Goal: Task Accomplishment & Management: Use online tool/utility

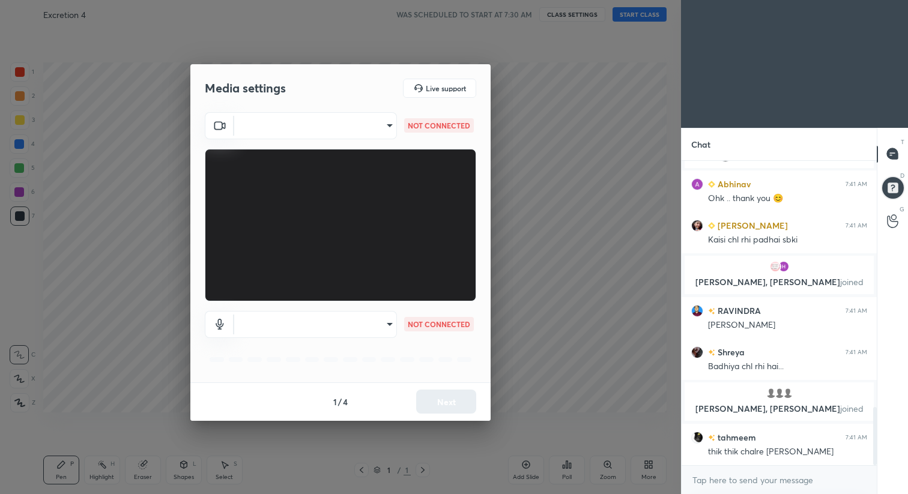
scroll to position [1330, 0]
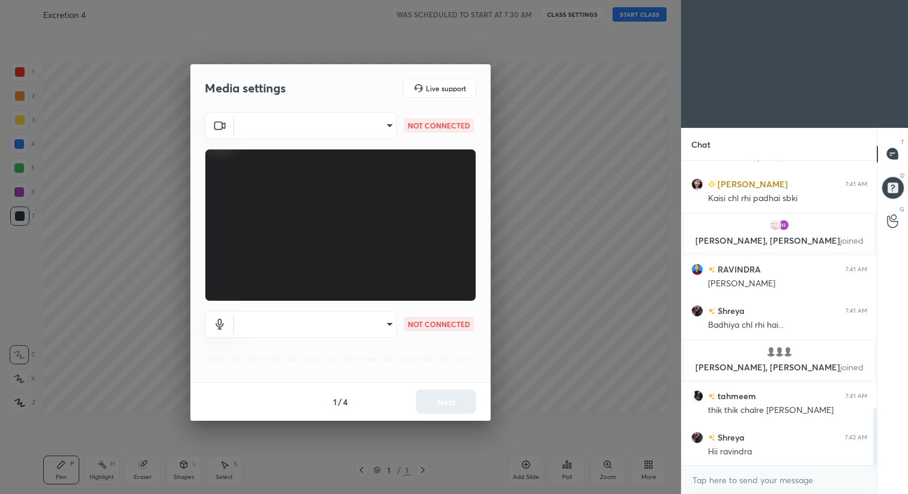
click at [381, 129] on body "1 2 3 4 5 6 7 C X Z C X Z E E Erase all H H Excretion 4 WAS SCHEDULED TO START …" at bounding box center [454, 247] width 908 height 494
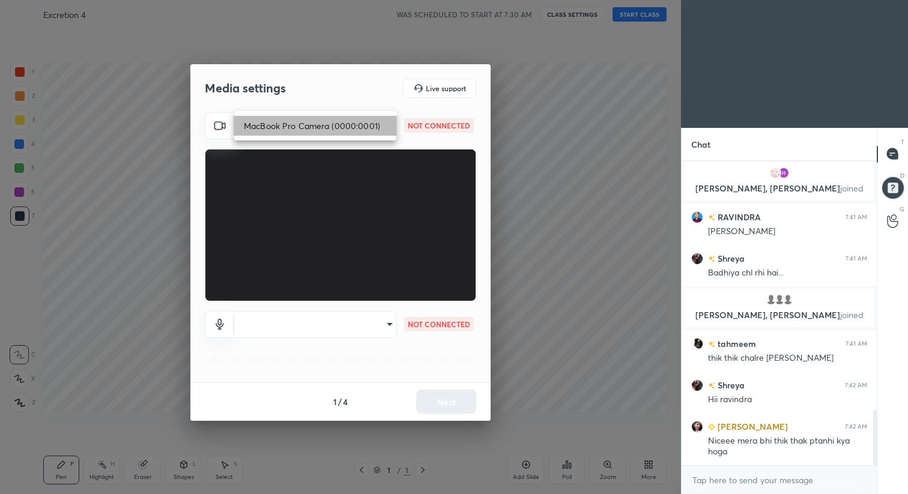
click at [361, 134] on li "MacBook Pro Camera (0000:0001)" at bounding box center [315, 126] width 162 height 20
type input "832c6ff3a0a0fc6d6663b1e261dfa98c3aab6ef741a5e25e7be778c6a8140f05"
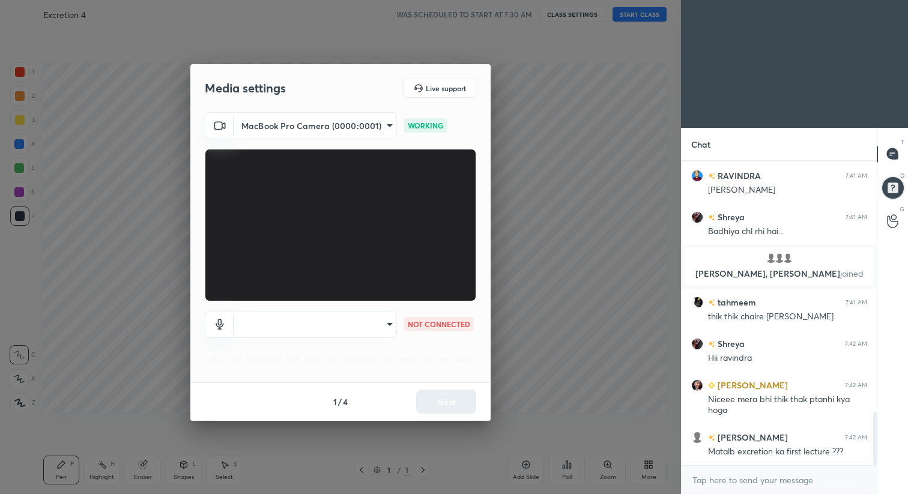
click at [368, 319] on body "1 2 3 4 5 6 7 C X Z C X Z E E Erase all H H Excretion 4 WAS SCHEDULED TO START …" at bounding box center [454, 247] width 908 height 494
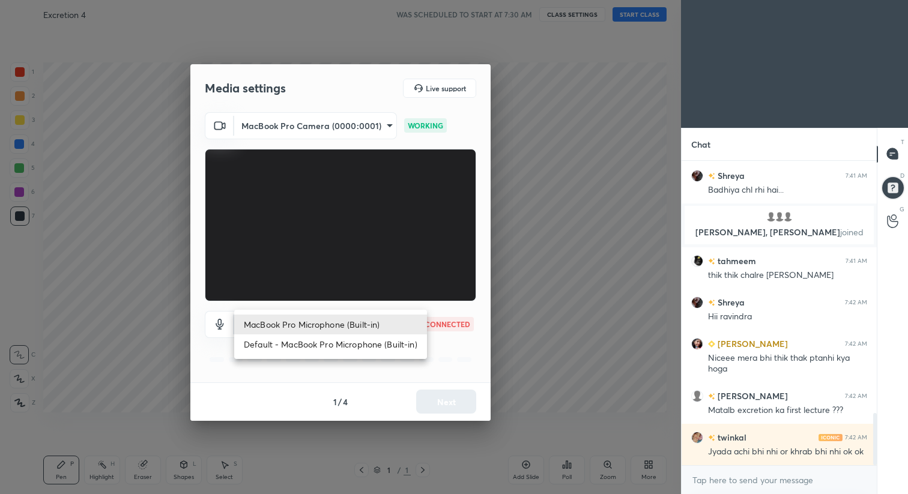
scroll to position [1506, 0]
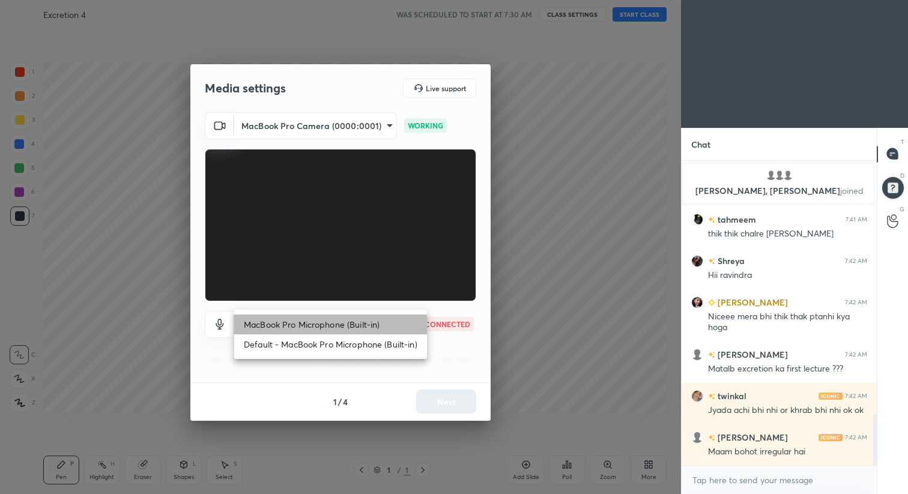
click at [360, 329] on li "MacBook Pro Microphone (Built-in)" at bounding box center [330, 325] width 193 height 20
type input "3e4d1d8fb72434d710c41d56676751f9bc857525bf69b5285d360fe254760054"
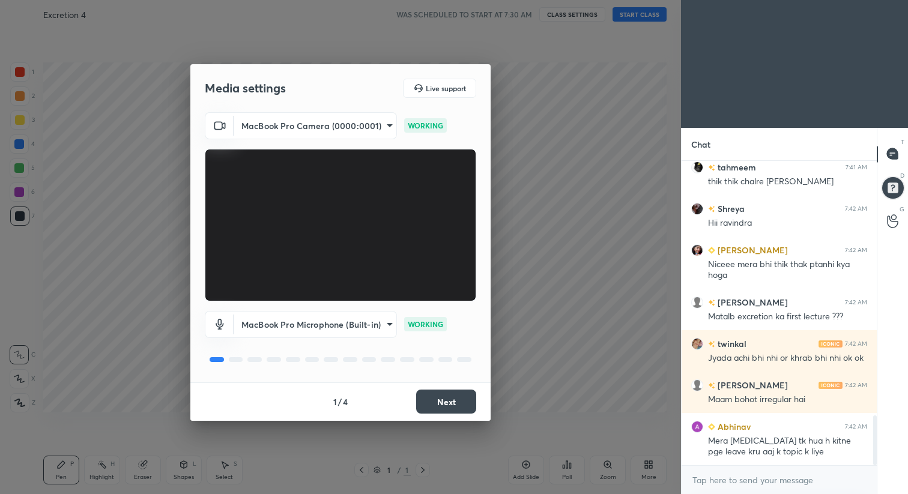
scroll to position [1587, 0]
click at [448, 402] on button "Next" at bounding box center [446, 402] width 60 height 24
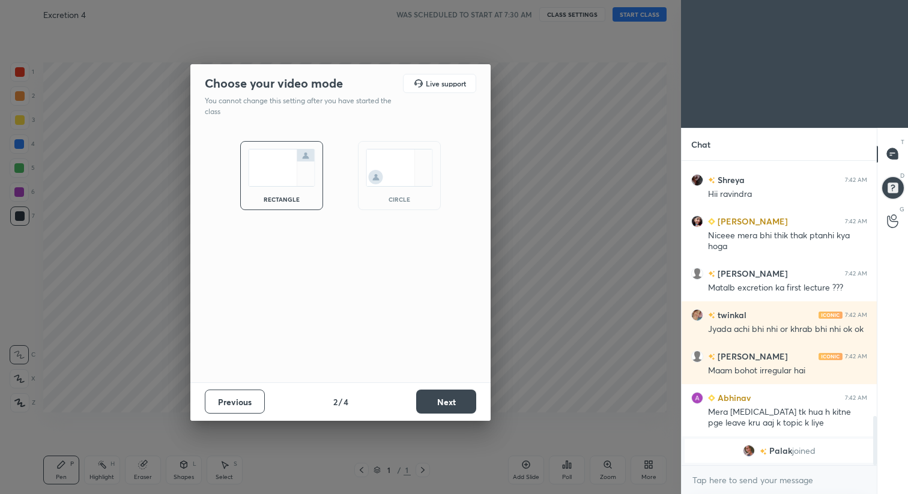
click at [448, 405] on button "Next" at bounding box center [446, 402] width 60 height 24
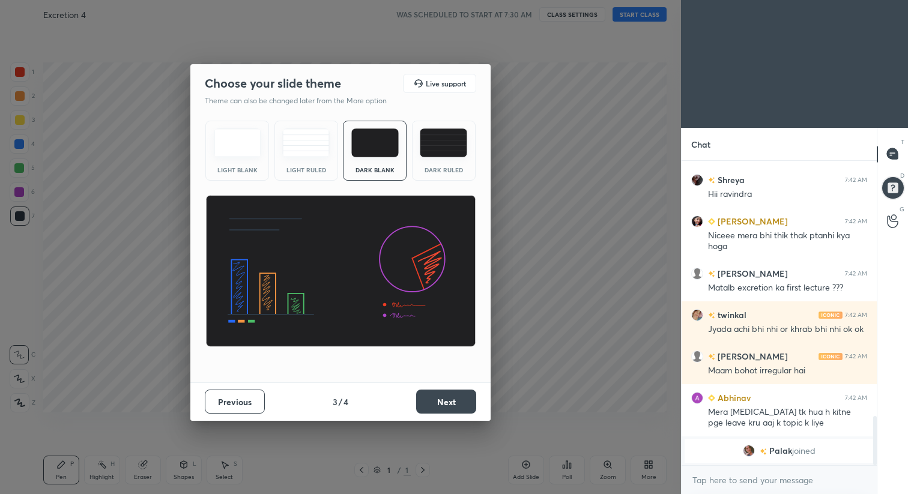
click at [448, 407] on button "Next" at bounding box center [446, 402] width 60 height 24
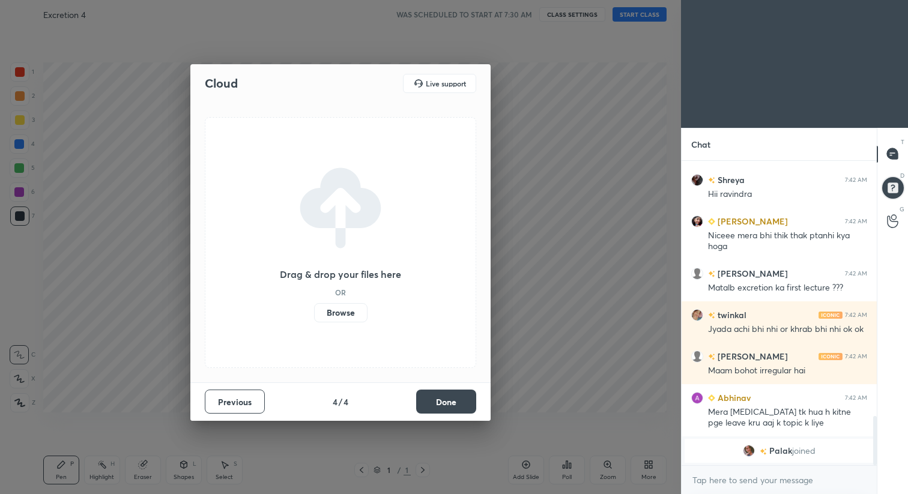
click at [456, 398] on button "Done" at bounding box center [446, 402] width 60 height 24
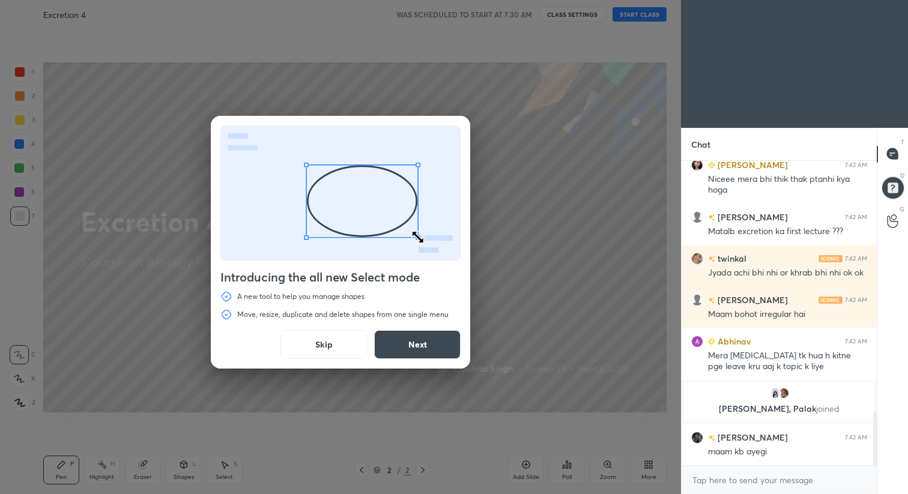
scroll to position [1458, 0]
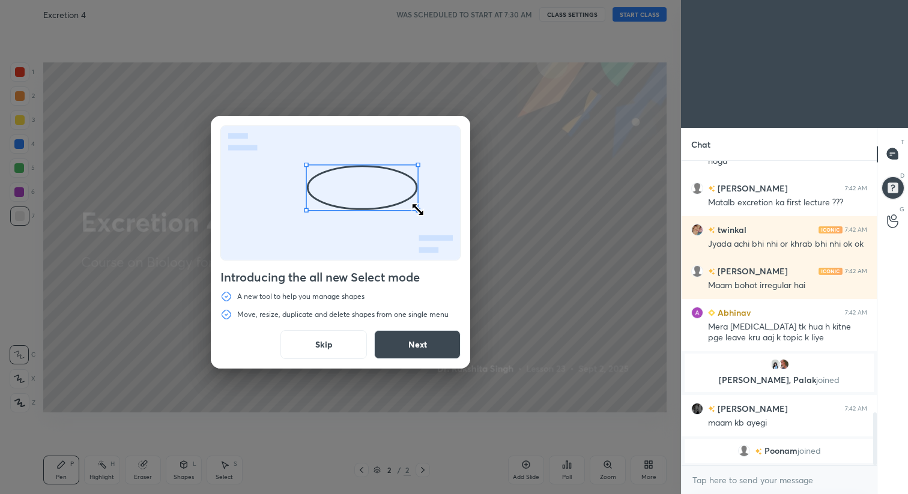
click at [417, 340] on button "Next" at bounding box center [417, 344] width 86 height 29
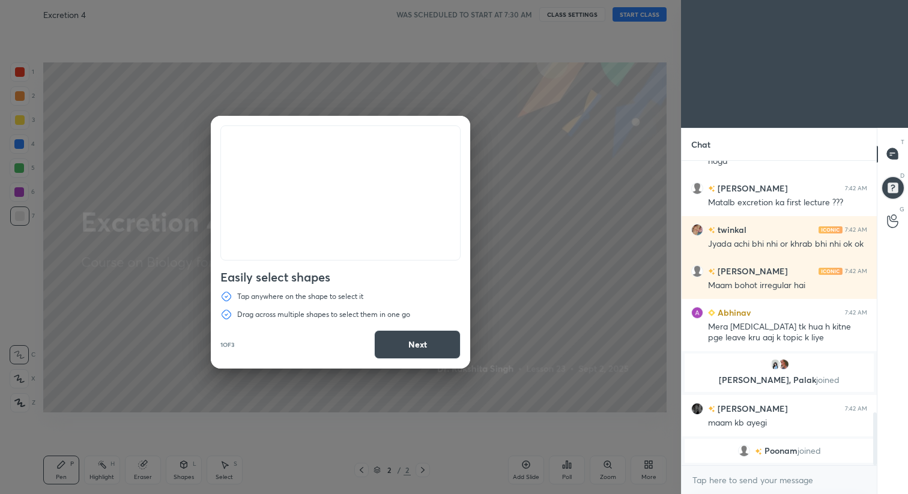
click at [417, 340] on button "Next" at bounding box center [417, 344] width 86 height 29
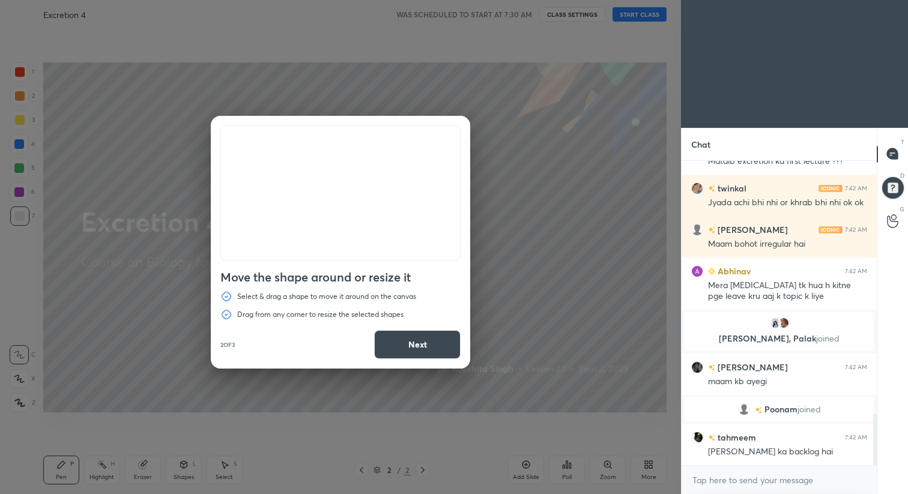
click at [417, 340] on button "Next" at bounding box center [417, 344] width 86 height 29
click at [417, 340] on button "Done" at bounding box center [417, 344] width 86 height 29
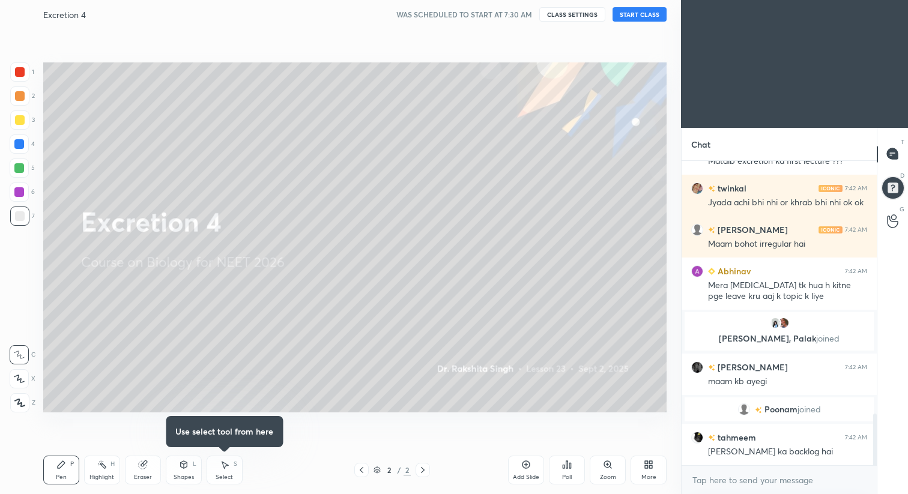
click at [641, 16] on button "START CLASS" at bounding box center [639, 14] width 54 height 14
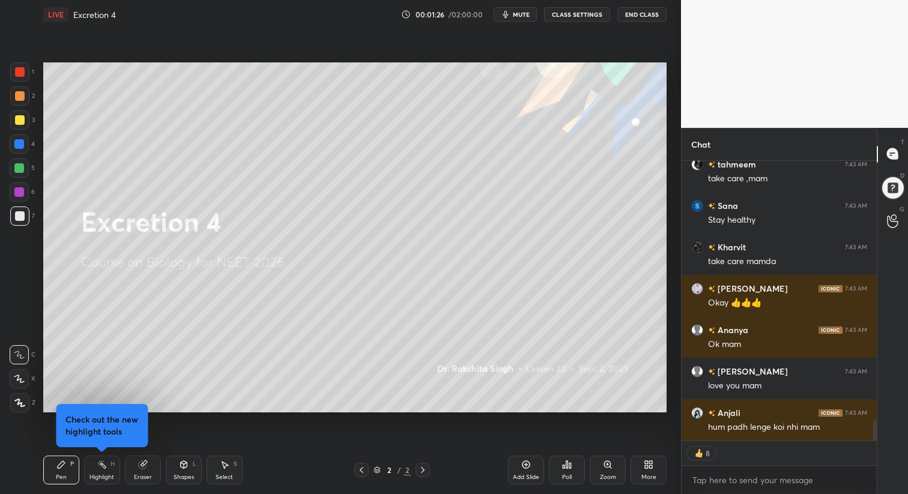
scroll to position [3606, 0]
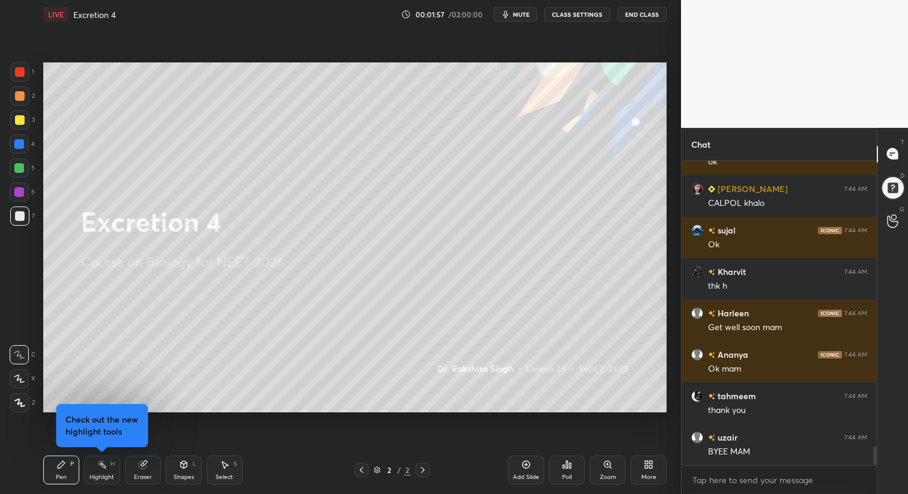
click at [653, 17] on button "End Class" at bounding box center [641, 14] width 49 height 14
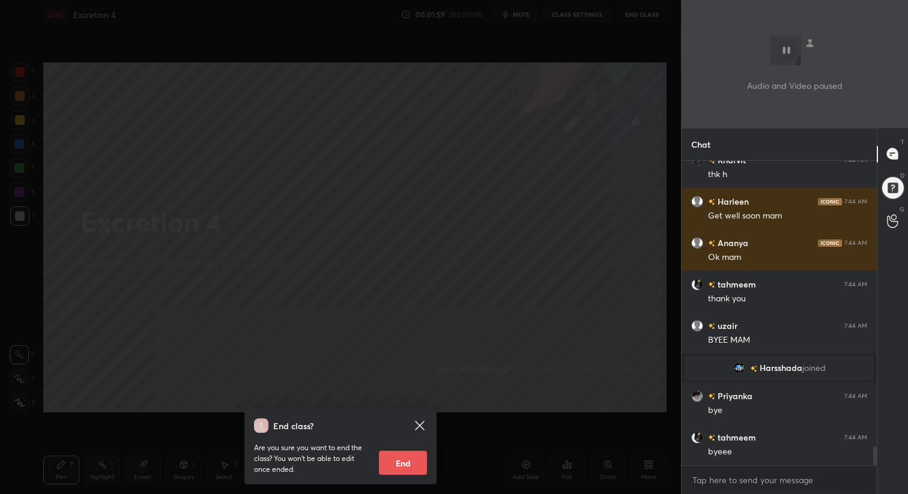
click at [400, 471] on button "End" at bounding box center [403, 463] width 48 height 24
type textarea "x"
